Goal: Use online tool/utility: Utilize a website feature to perform a specific function

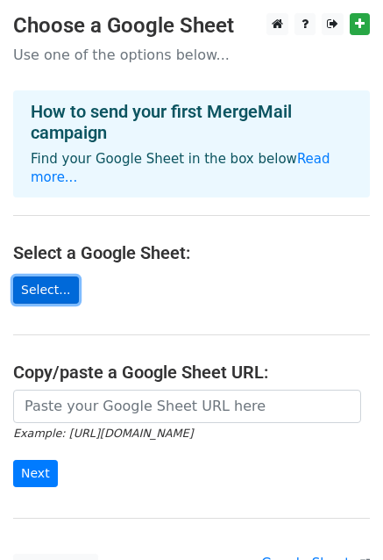
click at [52, 287] on link "Select..." at bounding box center [46, 289] width 66 height 27
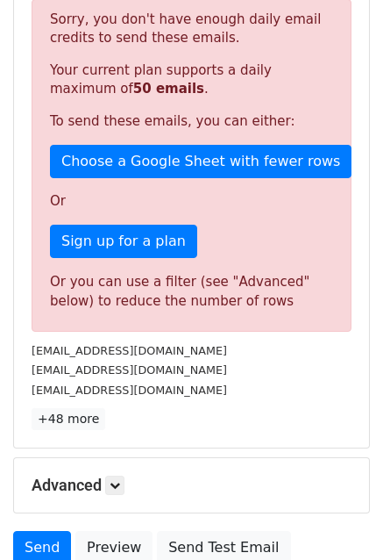
scroll to position [439, 0]
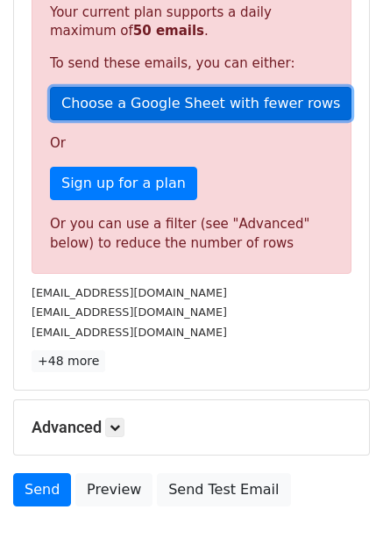
click at [162, 102] on link "Choose a Google Sheet with fewer rows" at bounding box center [201, 103] width 302 height 33
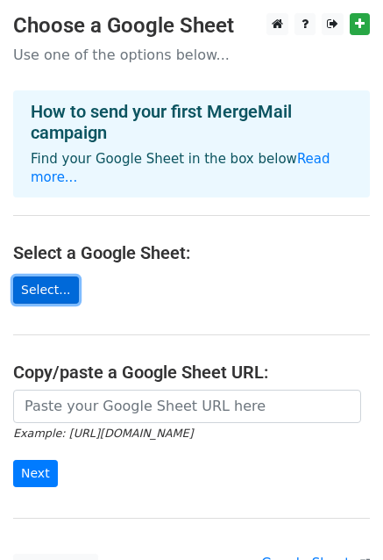
click at [47, 290] on link "Select..." at bounding box center [46, 289] width 66 height 27
click at [49, 290] on link "Select..." at bounding box center [46, 289] width 66 height 27
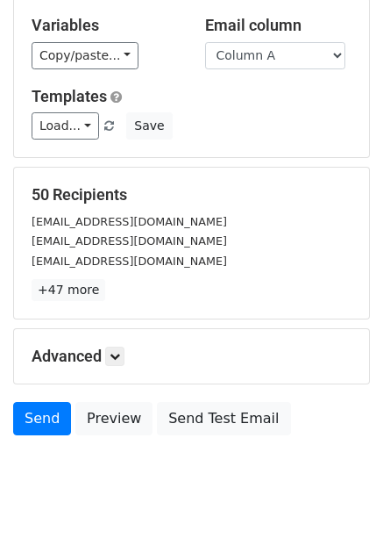
scroll to position [189, 0]
